Goal: Transaction & Acquisition: Subscribe to service/newsletter

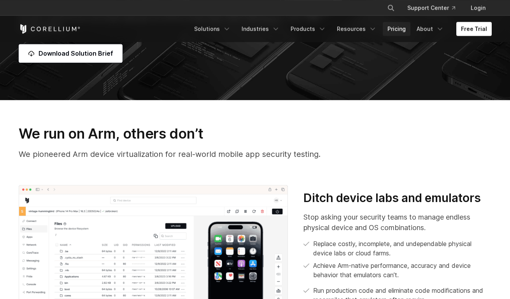
scroll to position [184, 0]
click at [394, 34] on link "Pricing" at bounding box center [397, 29] width 28 height 14
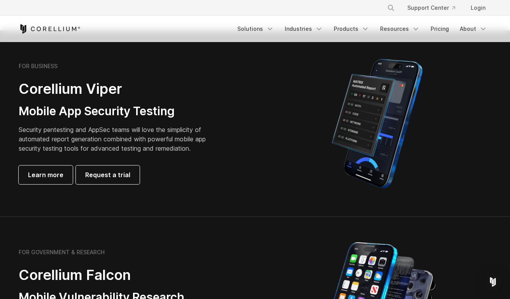
scroll to position [171, 0]
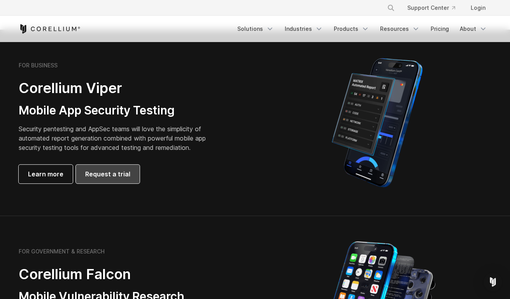
click at [104, 175] on span "Request a trial" at bounding box center [107, 173] width 45 height 9
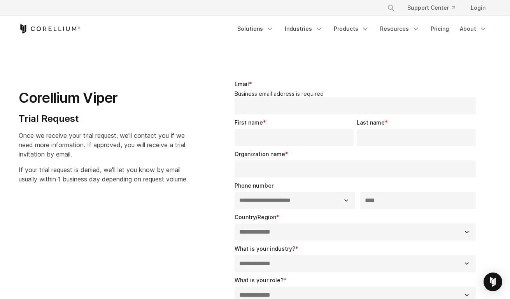
select select "**"
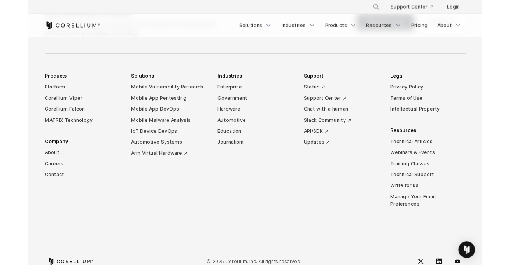
scroll to position [577, 0]
